Goal: Task Accomplishment & Management: Use online tool/utility

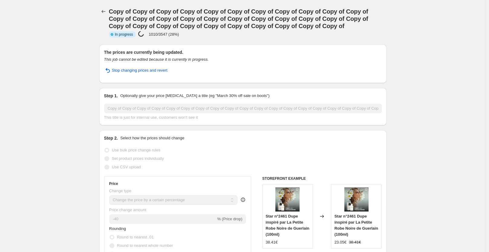
select select "percentage"
select select "collection"
select select "not_equal"
select select "collection"
select select "not_equal"
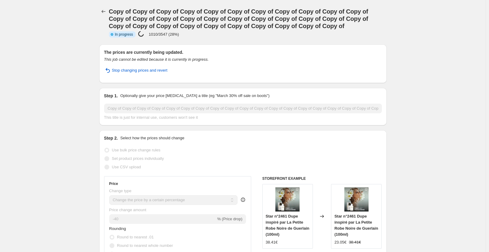
select select "collection"
select select "not_equal"
select select "collection"
select select "not_equal"
select select "collection"
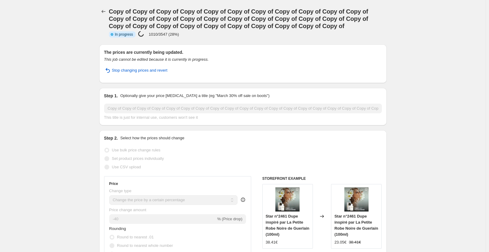
select select "not_equal"
select select "collection"
select select "not_equal"
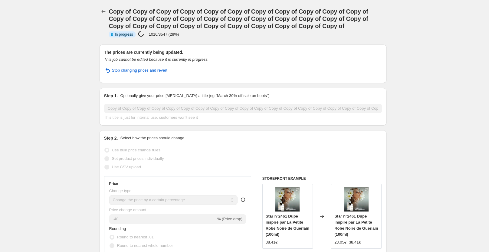
select select "not_equal"
select select "collection"
select select "not_equal"
select select "tag"
select select "not_equal"
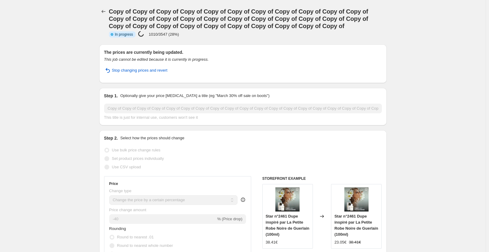
select select "not_equal"
click at [105, 13] on icon "Price change jobs" at bounding box center [103, 11] width 6 height 6
